Goal: Task Accomplishment & Management: Use online tool/utility

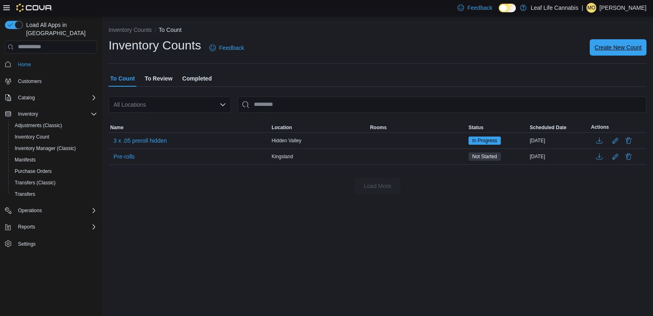
click at [631, 47] on span "Create New Count" at bounding box center [618, 47] width 47 height 8
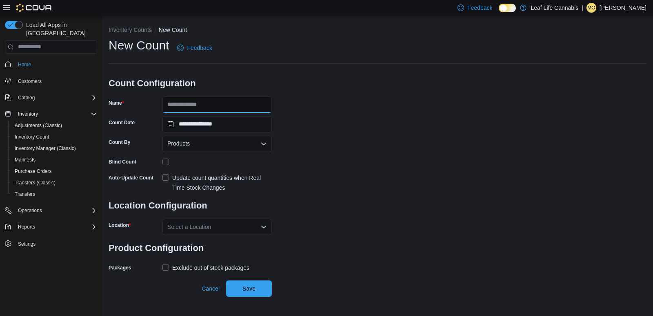
click at [211, 99] on input "Name" at bounding box center [217, 104] width 109 height 16
type input "**********"
click at [183, 182] on div "Update count quantities when Real Time Stock Changes" at bounding box center [222, 183] width 100 height 20
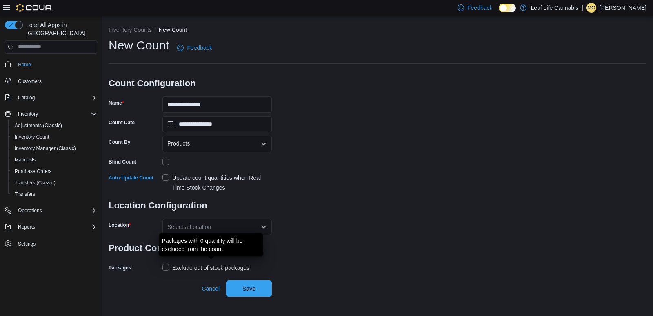
click at [190, 265] on div "Exclude out of stock packages" at bounding box center [210, 268] width 77 height 10
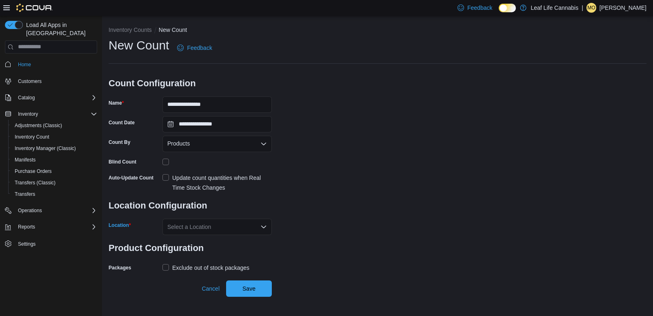
click at [202, 227] on div "Select a Location" at bounding box center [217, 226] width 109 height 16
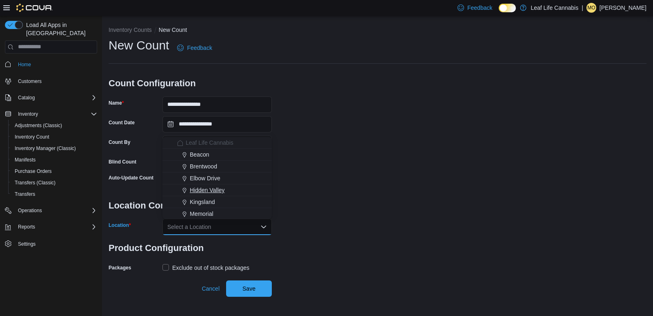
click at [200, 189] on span "Hidden Valley" at bounding box center [207, 190] width 35 height 8
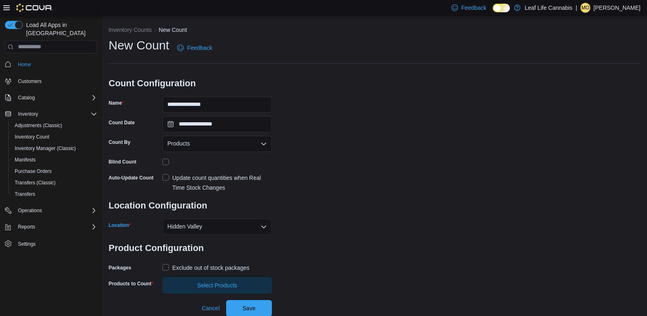
scroll to position [0, 0]
click at [244, 288] on span "Select Products" at bounding box center [217, 284] width 100 height 16
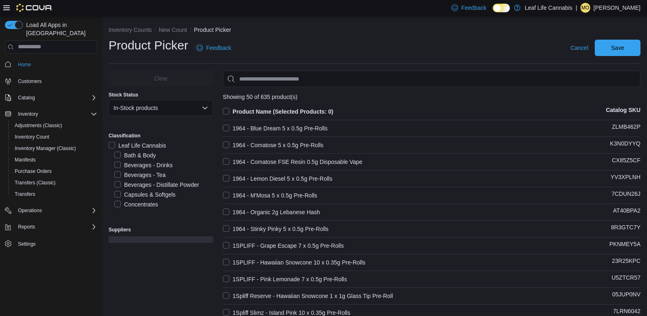
click at [142, 205] on label "Concentrates" at bounding box center [136, 204] width 44 height 10
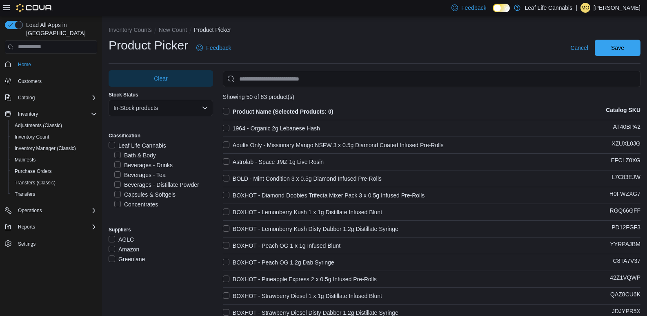
click at [285, 124] on label "1964 - Organic 2g Lebanese Hash" at bounding box center [271, 128] width 97 height 10
click at [261, 160] on label "Astrolab - Space JMZ 1g Live Rosin" at bounding box center [273, 162] width 101 height 10
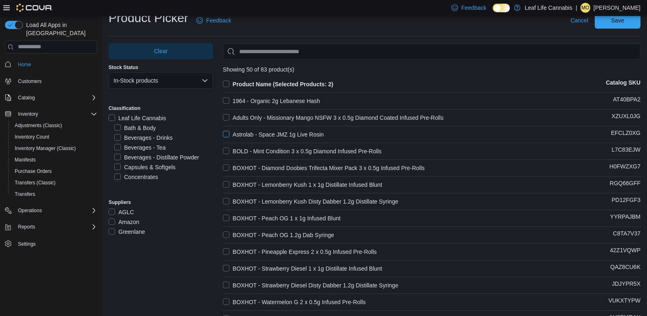
scroll to position [41, 0]
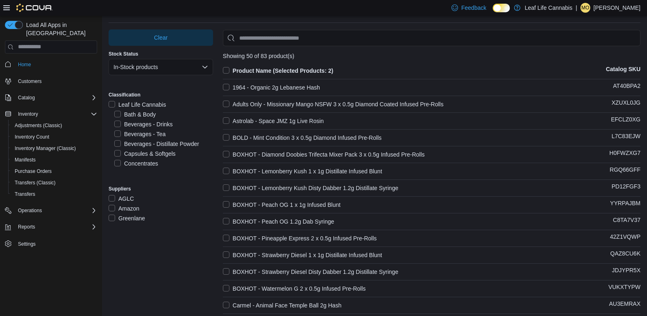
click at [339, 187] on label "BOXHOT - Lemonberry Kush Disty Dabber 1.2g Distillate Syringe" at bounding box center [311, 188] width 176 height 10
click at [308, 218] on label "BOXHOT - Peach OG 1.2g Dab Syringe" at bounding box center [278, 221] width 111 height 10
click at [332, 267] on label "BOXHOT - Strawberry Diesel Disty Dabber 1.2g Distillate Syringe" at bounding box center [311, 272] width 176 height 10
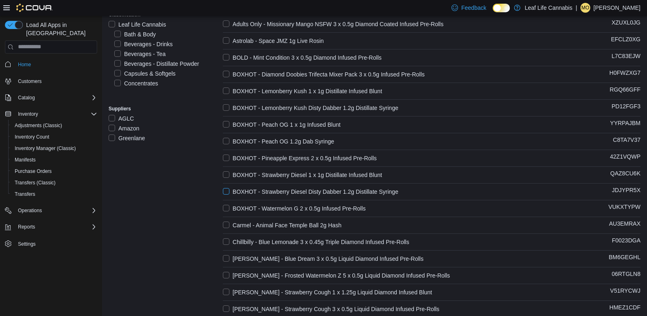
scroll to position [123, 0]
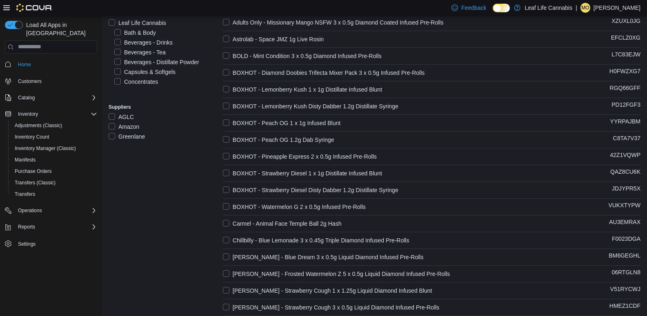
click at [323, 221] on label "Carmel - Animal Face Temple Ball 2g Hash" at bounding box center [282, 223] width 119 height 10
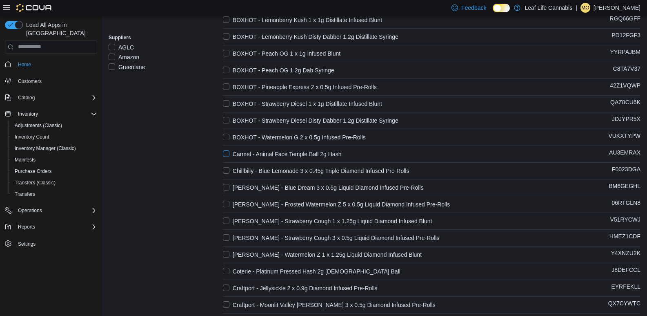
scroll to position [204, 0]
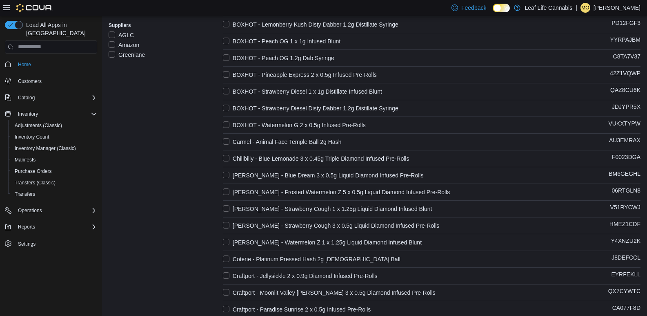
click at [319, 256] on label "Coterie - Platinum Pressed Hash 2g [DEMOGRAPHIC_DATA] Ball" at bounding box center [312, 259] width 178 height 10
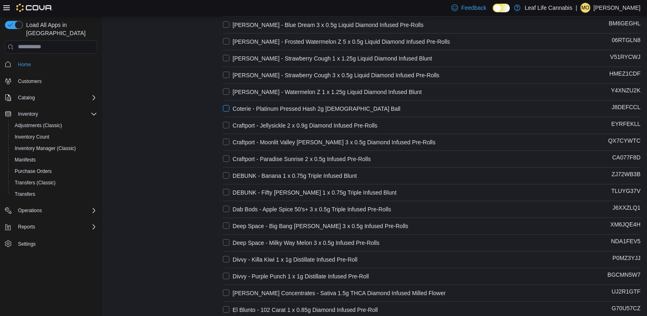
scroll to position [368, 0]
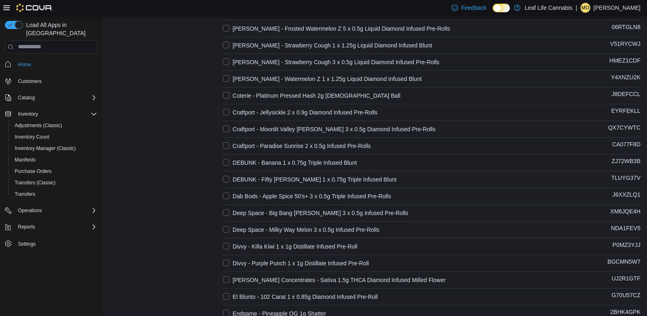
click at [317, 281] on label "[PERSON_NAME] Concentrates - Sativa 1.5g THCA Diamond Infused Milled Flower" at bounding box center [334, 280] width 223 height 10
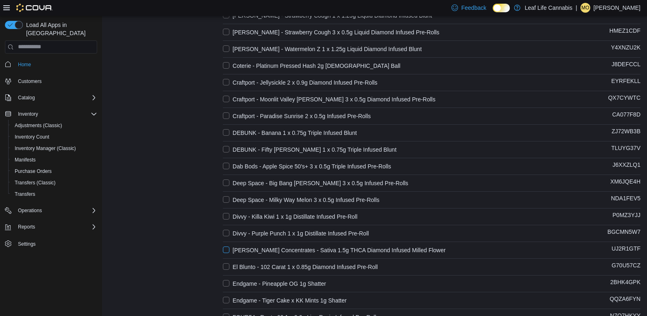
scroll to position [408, 0]
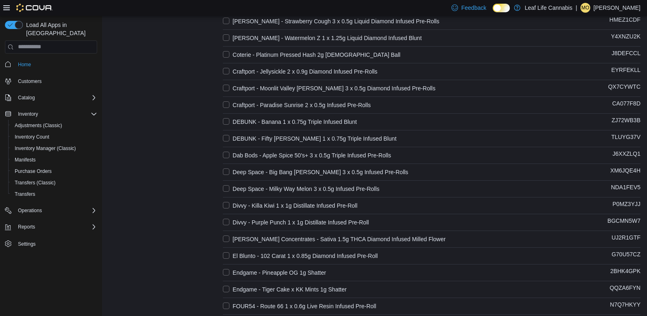
click at [311, 272] on label "Endgame - Pineapple OG 1g Shatter" at bounding box center [274, 272] width 103 height 10
click at [313, 286] on label "Endgame - Tiger Cake x KK Mints 1g Shatter" at bounding box center [285, 289] width 124 height 10
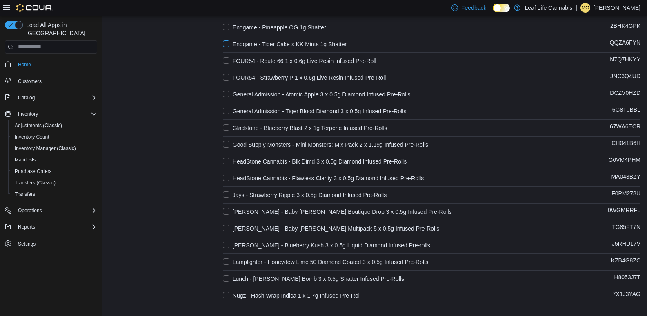
scroll to position [687, 0]
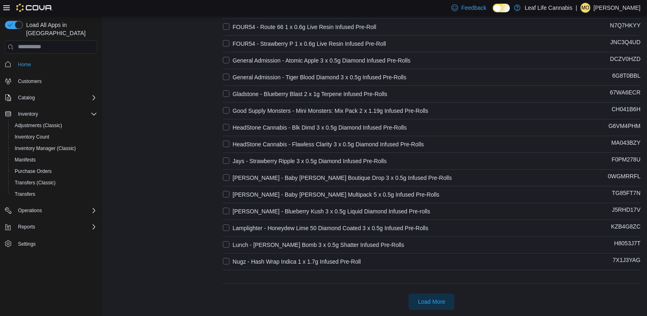
click at [314, 259] on label "Nugz - Hash Wrap Indica 1 x 1.7g Infused Pre-Roll" at bounding box center [292, 261] width 138 height 10
click at [430, 296] on span "Load More" at bounding box center [432, 301] width 36 height 16
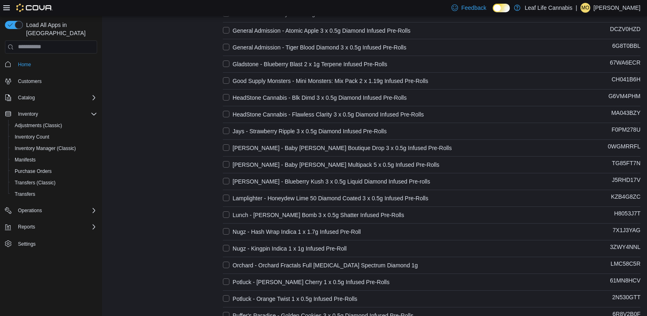
scroll to position [728, 0]
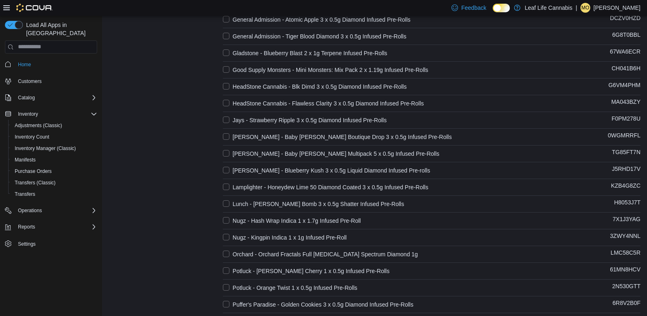
click at [363, 251] on label "Orchard - Orchard Fractals Full [MEDICAL_DATA] Spectrum Diamond 1g" at bounding box center [320, 254] width 195 height 10
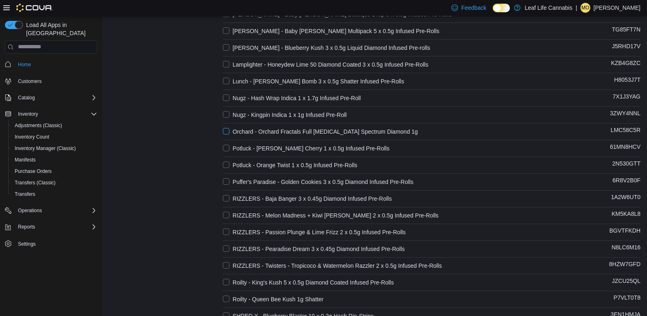
scroll to position [892, 0]
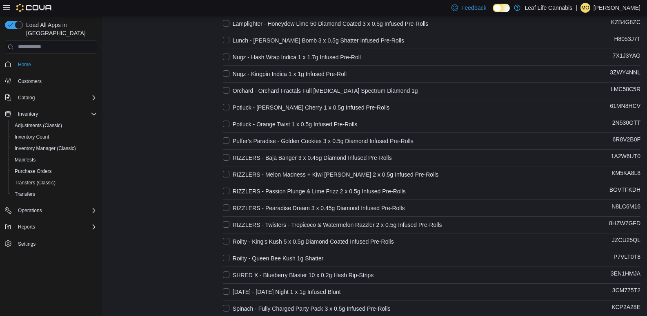
click at [296, 261] on label "Roilty - Queen Bee Kush 1g Shatter" at bounding box center [273, 258] width 101 height 10
click at [327, 274] on label "SHRED X - Blueberry Blaster 10 x 0.2g Hash Rip-Strips" at bounding box center [298, 275] width 151 height 10
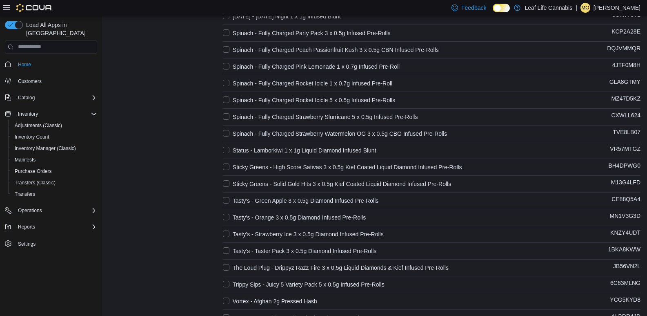
scroll to position [1177, 0]
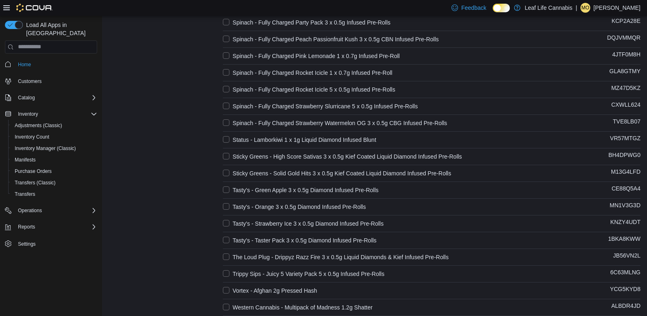
click at [303, 288] on label "Vortex - Afghan 2g Pressed Hash" at bounding box center [270, 290] width 94 height 10
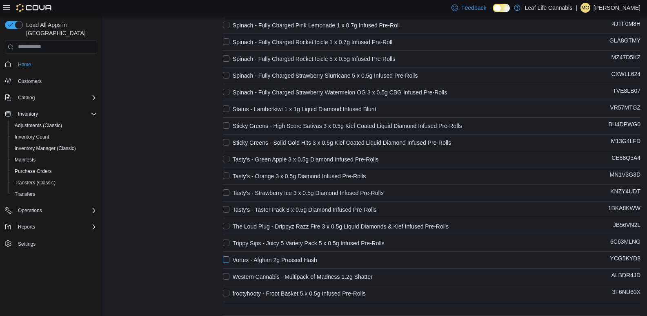
scroll to position [1240, 0]
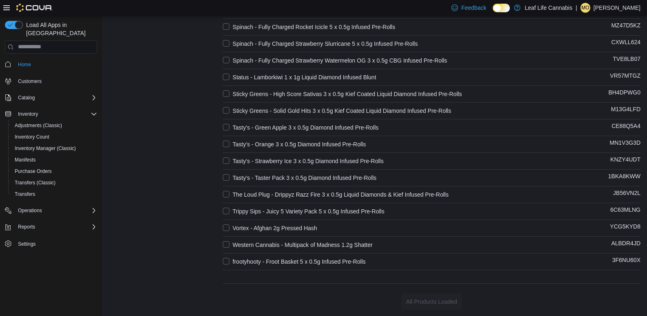
click at [332, 247] on label "Western Cannabis - Multipack of Madness 1.2g Shatter" at bounding box center [298, 245] width 150 height 10
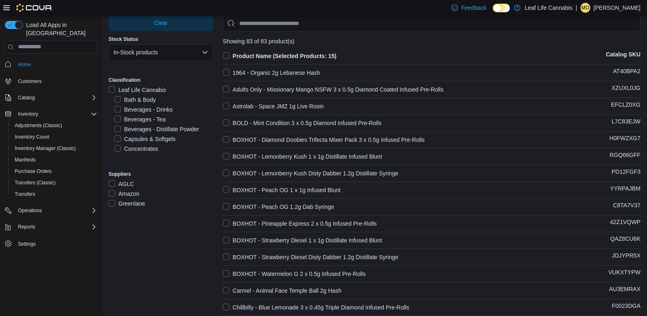
scroll to position [0, 0]
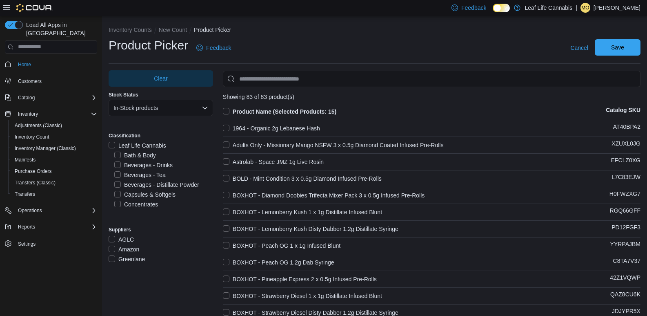
click at [624, 51] on span "Save" at bounding box center [617, 47] width 13 height 8
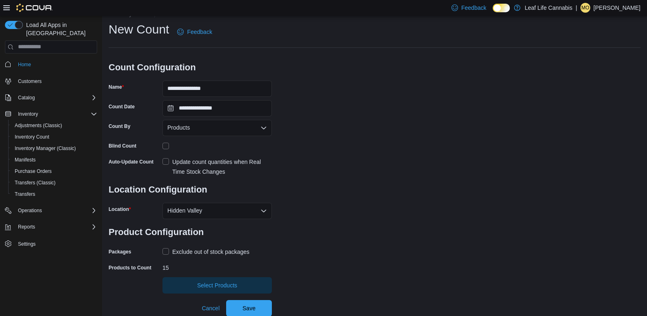
scroll to position [16, 0]
click at [252, 307] on span "Save" at bounding box center [249, 307] width 13 height 8
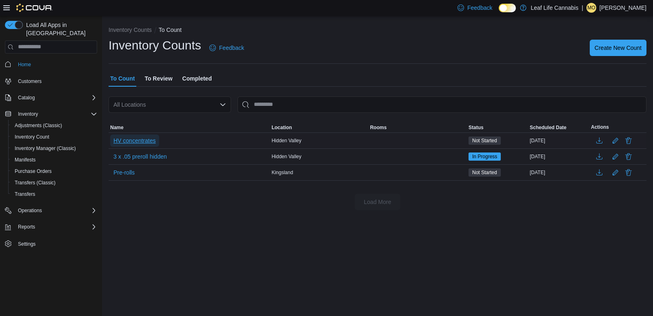
click at [124, 138] on span "HV concentrates" at bounding box center [135, 140] width 42 height 8
click at [139, 143] on span "HV concentrates" at bounding box center [135, 140] width 42 height 8
click at [138, 142] on span "HV concentrates" at bounding box center [135, 140] width 42 height 8
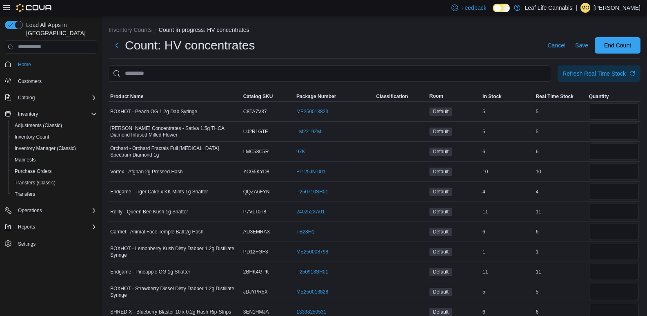
click at [136, 103] on td "BOXHOT - Peach OG 1.2g Dab Syringe" at bounding box center [175, 111] width 133 height 20
click at [134, 100] on span "Product Name" at bounding box center [175, 96] width 133 height 10
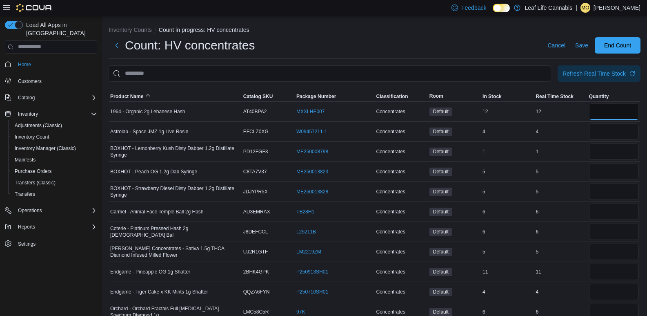
click at [615, 111] on input "number" at bounding box center [614, 111] width 50 height 16
type input "**"
type input "*"
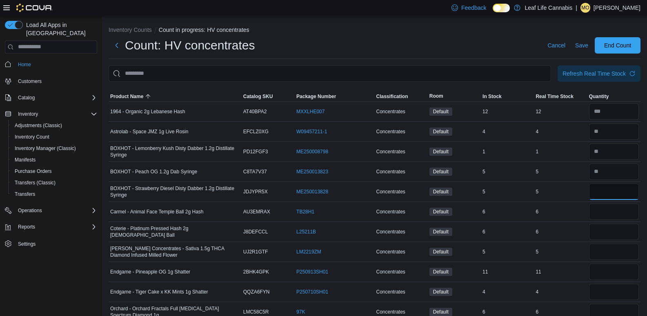
type input "*"
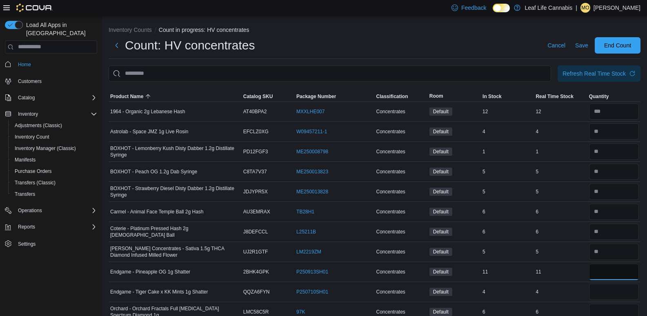
type input "**"
type input "*"
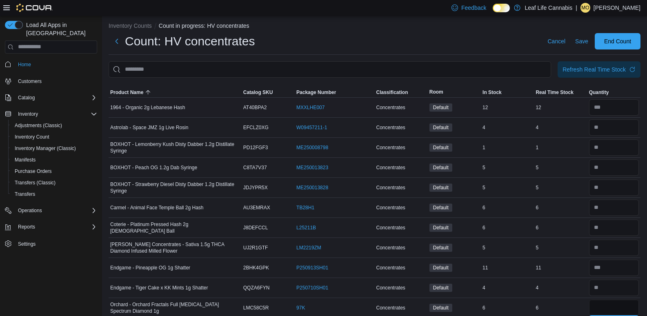
type input "*"
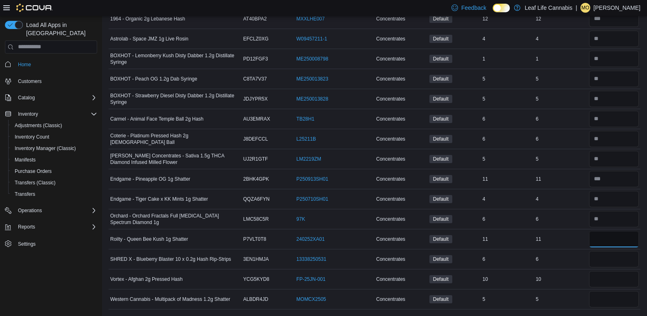
type input "**"
type input "*"
type input "**"
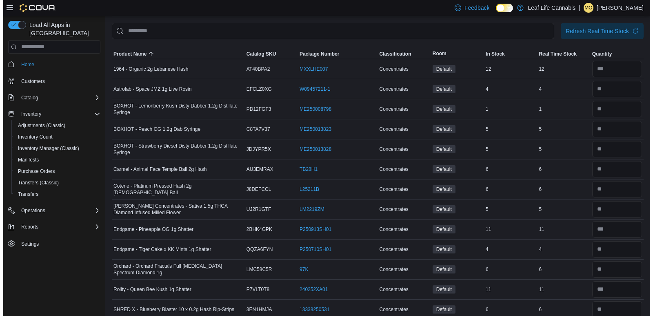
scroll to position [0, 0]
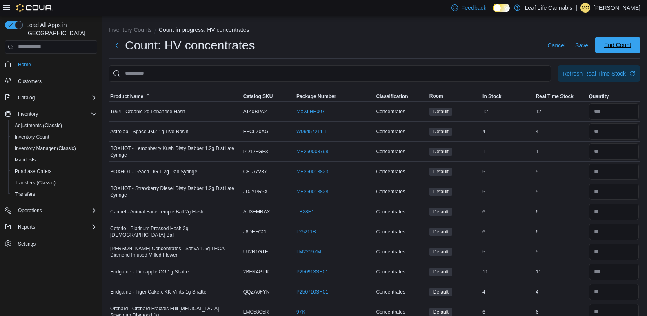
type input "*"
click at [613, 47] on span "End Count" at bounding box center [617, 45] width 27 height 8
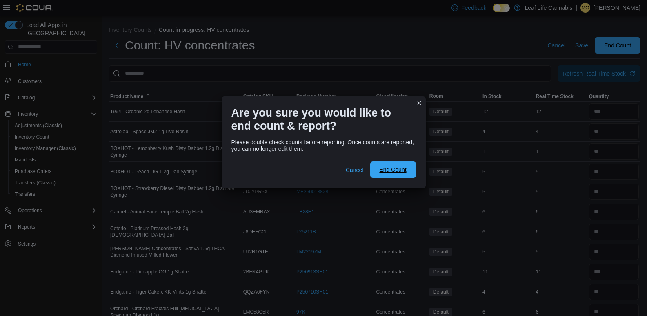
click at [390, 169] on span "End Count" at bounding box center [392, 169] width 27 height 8
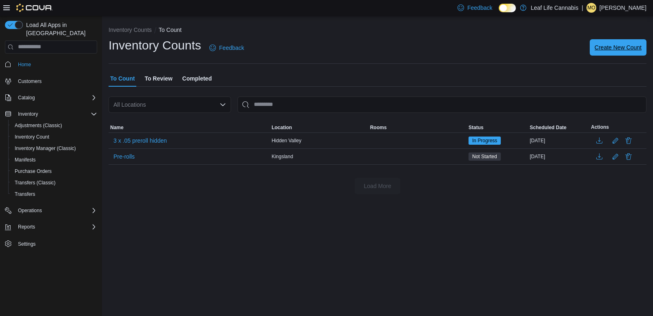
click at [606, 55] on span "Create New Count" at bounding box center [618, 47] width 47 height 16
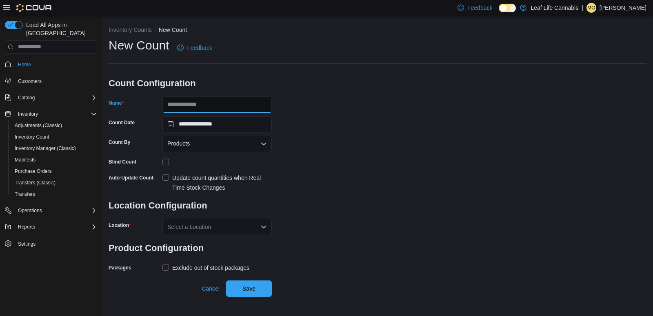
click at [174, 101] on input "Name" at bounding box center [217, 104] width 109 height 16
type input "**********"
click at [225, 173] on div "Update count quantities when Real Time Stock Changes" at bounding box center [222, 183] width 100 height 20
click at [227, 263] on div "Exclude out of stock packages" at bounding box center [210, 268] width 77 height 10
drag, startPoint x: 229, startPoint y: 215, endPoint x: 227, endPoint y: 225, distance: 9.9
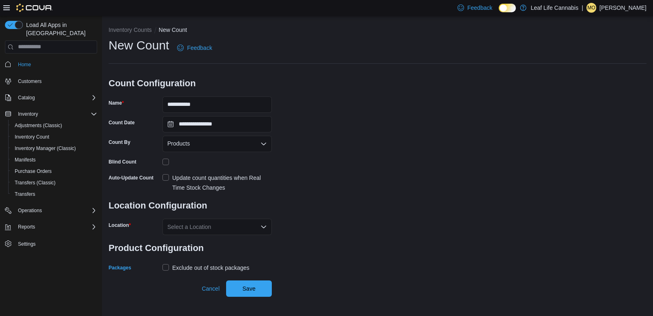
click at [229, 218] on h3 "Location Configuration" at bounding box center [190, 205] width 163 height 26
click at [226, 232] on div "Select a Location" at bounding box center [217, 226] width 109 height 16
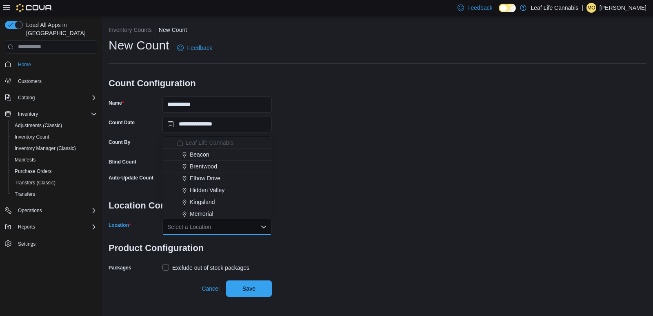
click at [223, 192] on span "Hidden Valley" at bounding box center [207, 190] width 35 height 8
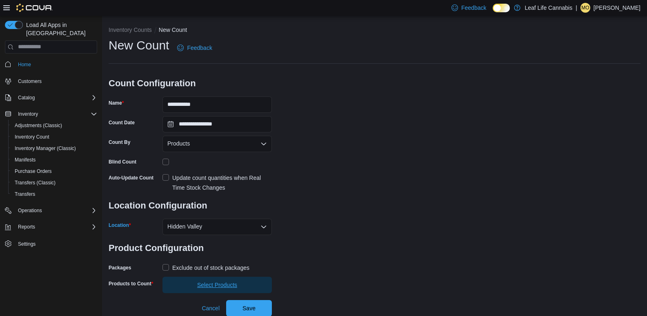
click at [217, 284] on span "Select Products" at bounding box center [217, 285] width 40 height 8
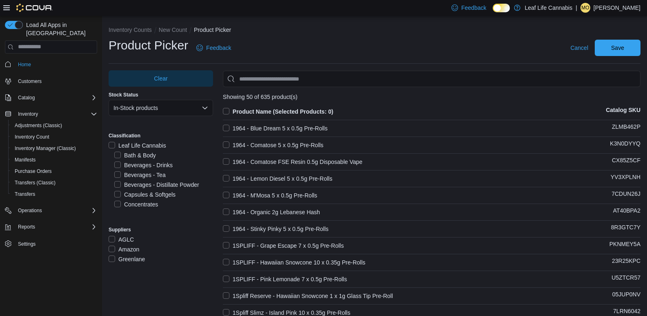
click at [148, 195] on label "Capsules & Softgels" at bounding box center [144, 194] width 61 height 10
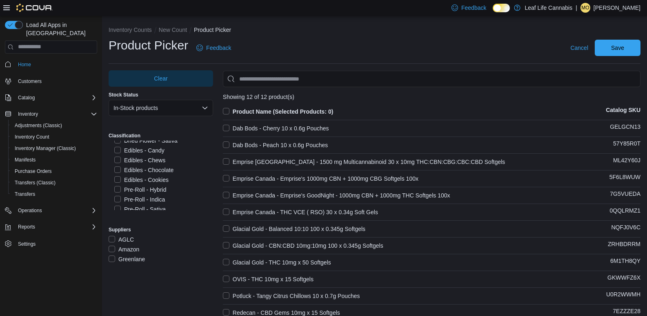
scroll to position [163, 0]
click at [141, 186] on label "Oils & Sprays" at bounding box center [136, 188] width 45 height 10
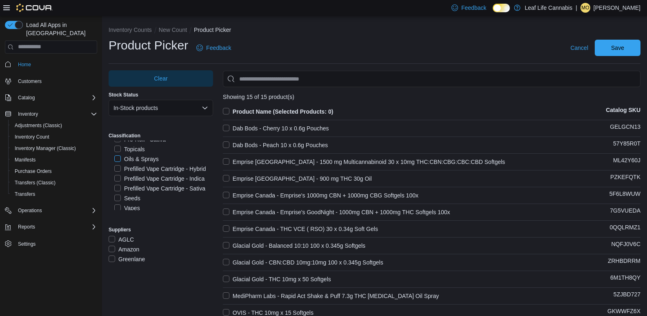
scroll to position [245, 0]
click at [241, 109] on label "Product Name (Selected Products: 0)" at bounding box center [278, 112] width 111 height 10
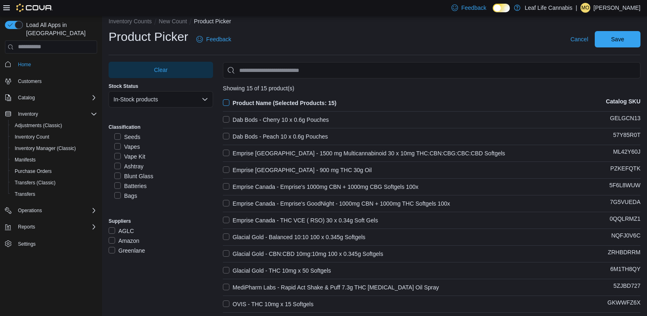
scroll to position [0, 0]
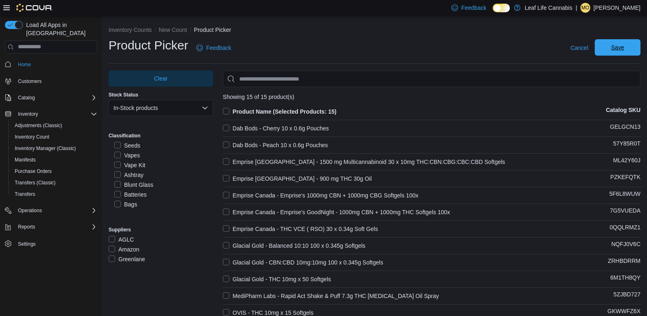
click at [609, 48] on span "Save" at bounding box center [618, 47] width 36 height 16
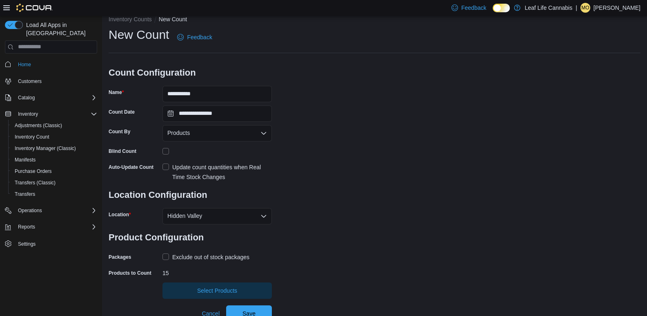
scroll to position [16, 0]
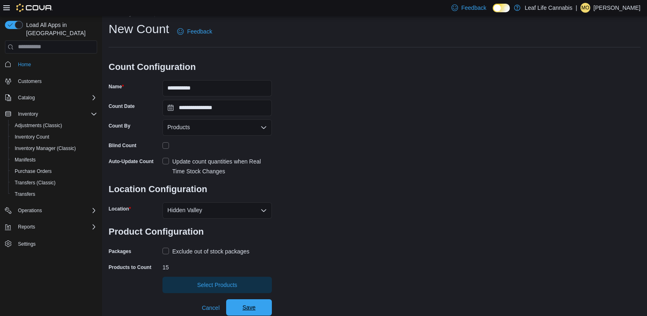
click at [263, 309] on span "Save" at bounding box center [249, 307] width 36 height 16
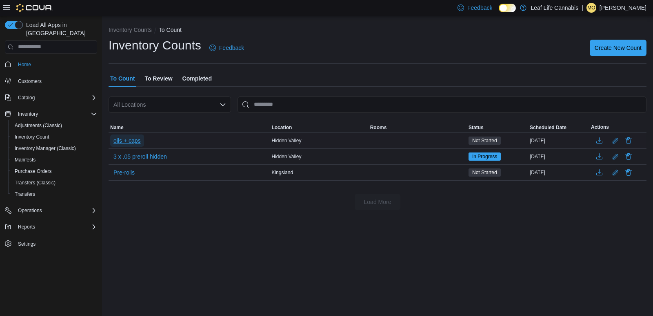
click at [139, 140] on span "oils + caps" at bounding box center [127, 140] width 27 height 8
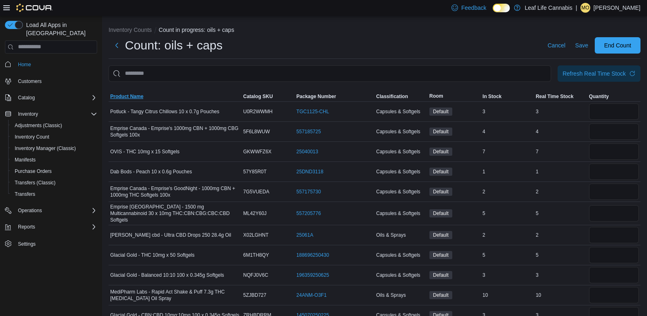
click at [139, 98] on span "Product Name" at bounding box center [126, 96] width 33 height 7
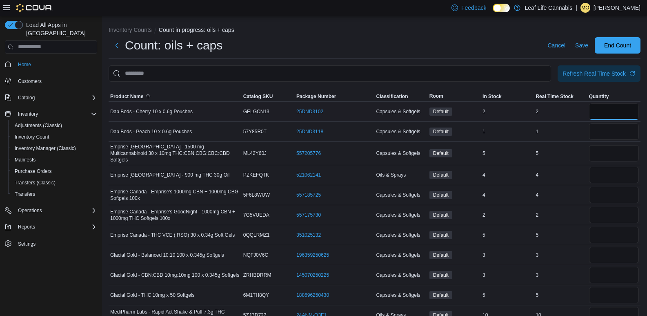
click at [610, 104] on input "number" at bounding box center [614, 111] width 50 height 16
type input "*"
type input "**"
click at [609, 129] on input "number" at bounding box center [614, 131] width 50 height 16
click at [618, 129] on input "number" at bounding box center [614, 131] width 50 height 16
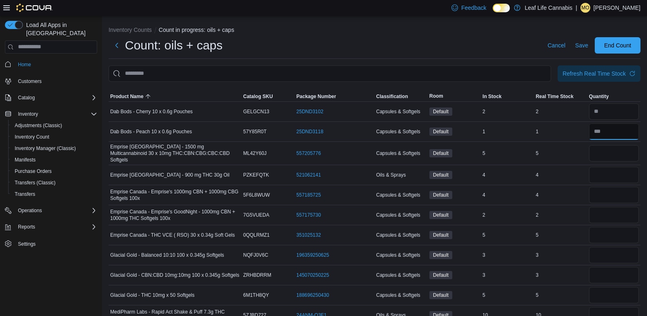
drag, startPoint x: 611, startPoint y: 133, endPoint x: 604, endPoint y: 133, distance: 7.0
click at [607, 134] on input "number" at bounding box center [614, 131] width 50 height 16
click at [604, 132] on input "number" at bounding box center [614, 131] width 50 height 16
type input "*"
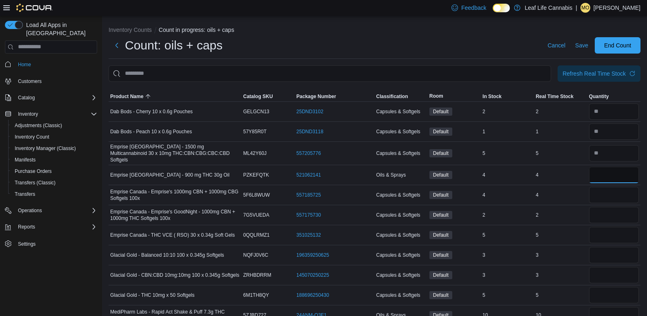
type input "**"
type input "*"
click at [606, 197] on input "number" at bounding box center [614, 195] width 50 height 16
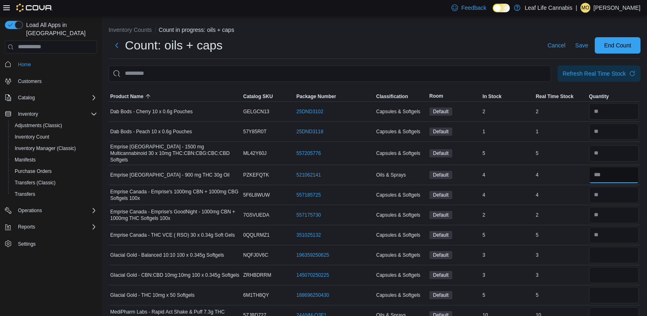
click at [620, 168] on input "number" at bounding box center [614, 175] width 50 height 16
type input "*"
click at [611, 195] on input "number" at bounding box center [614, 195] width 50 height 16
type input "*"
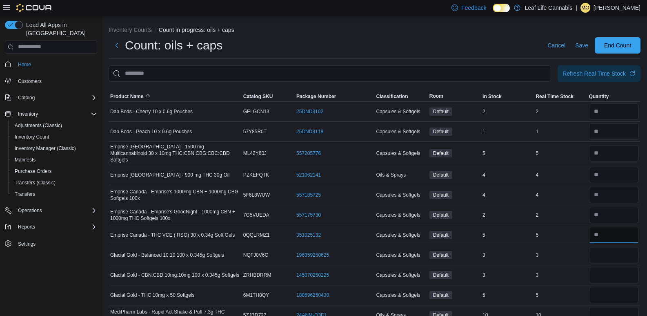
type input "*"
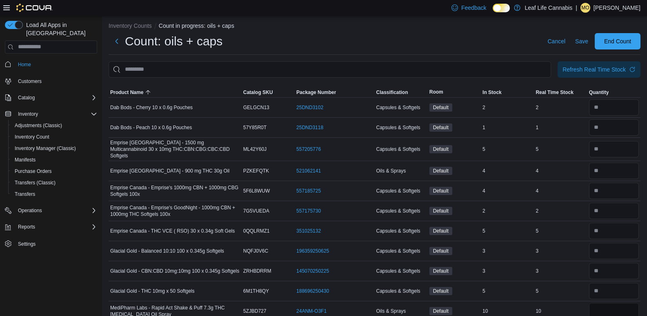
type input "**"
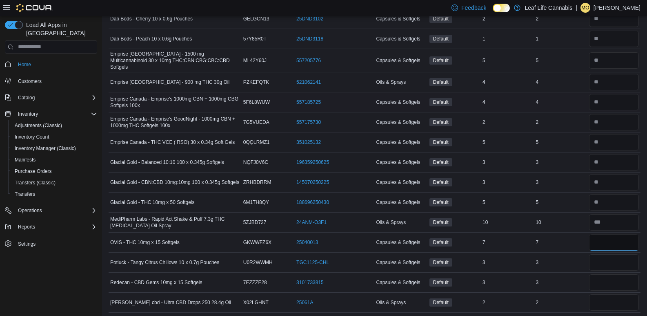
type input "*"
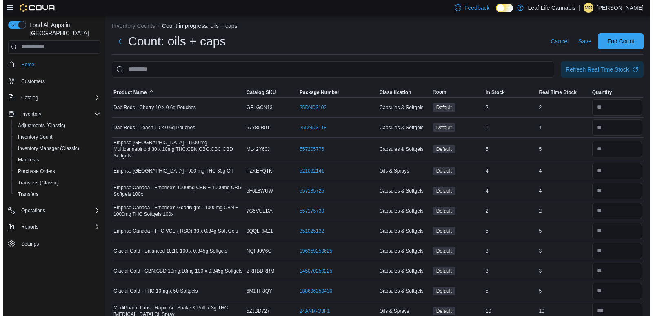
scroll to position [0, 0]
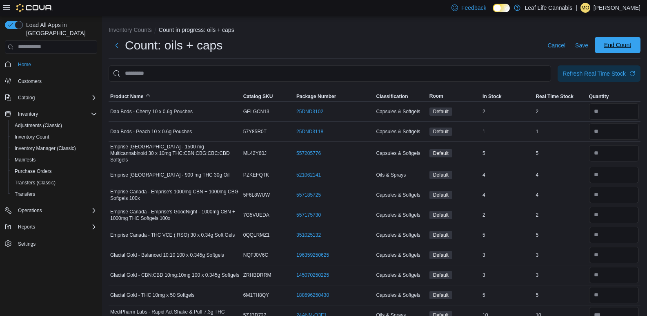
type input "*"
click at [624, 49] on span "End Count" at bounding box center [618, 45] width 36 height 16
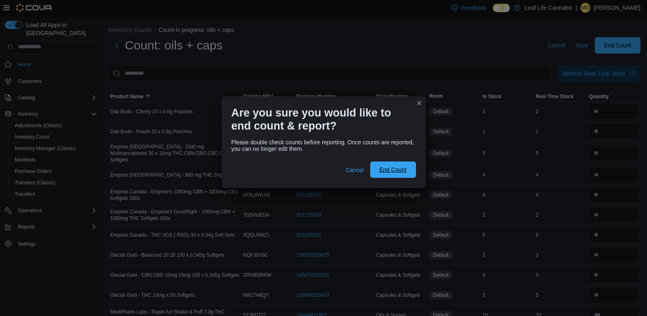
click at [391, 176] on span "End Count" at bounding box center [393, 169] width 36 height 16
